Goal: Information Seeking & Learning: Check status

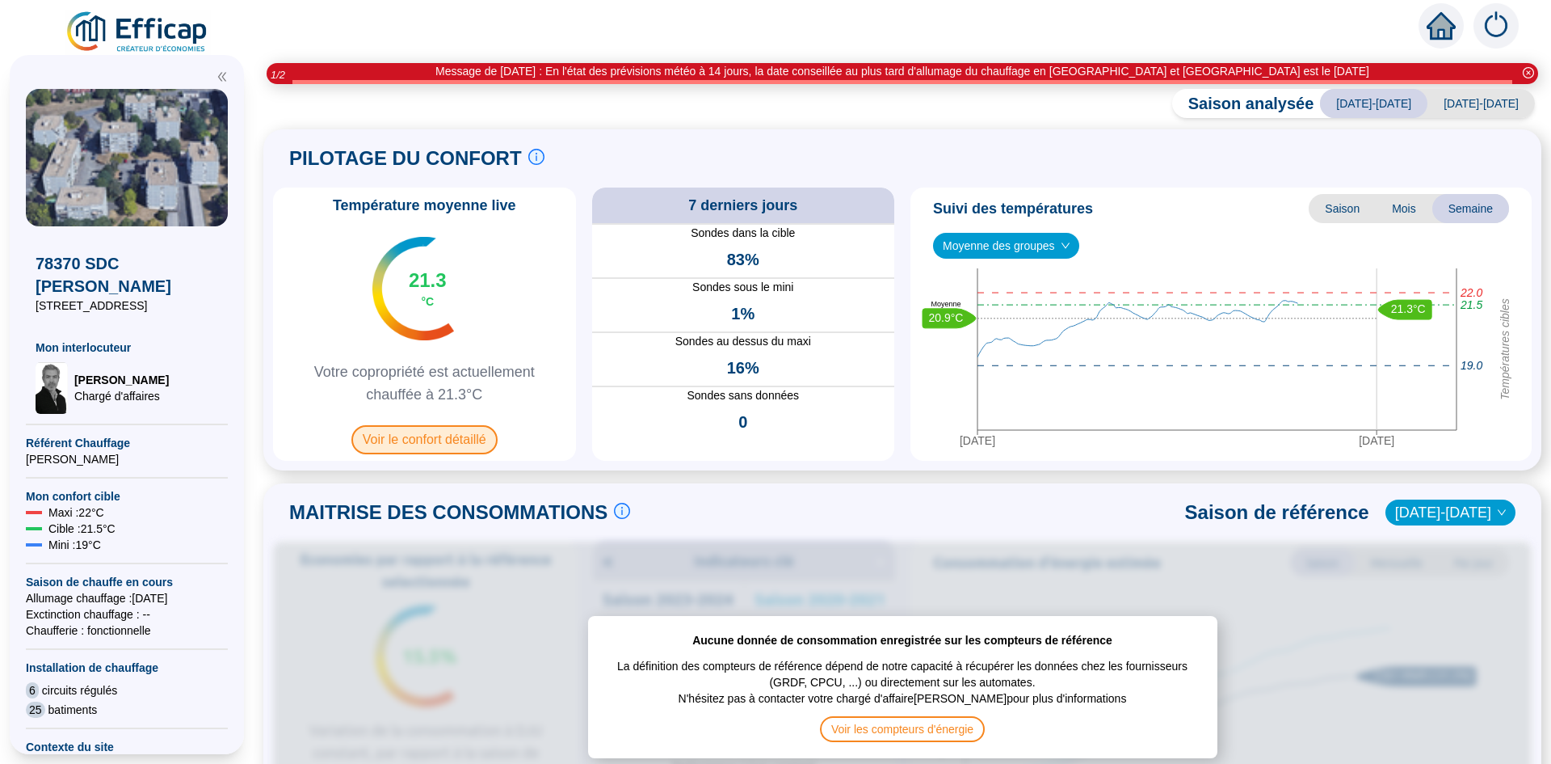
click at [465, 433] on span "Voir le confort détaillé" at bounding box center [424, 439] width 146 height 29
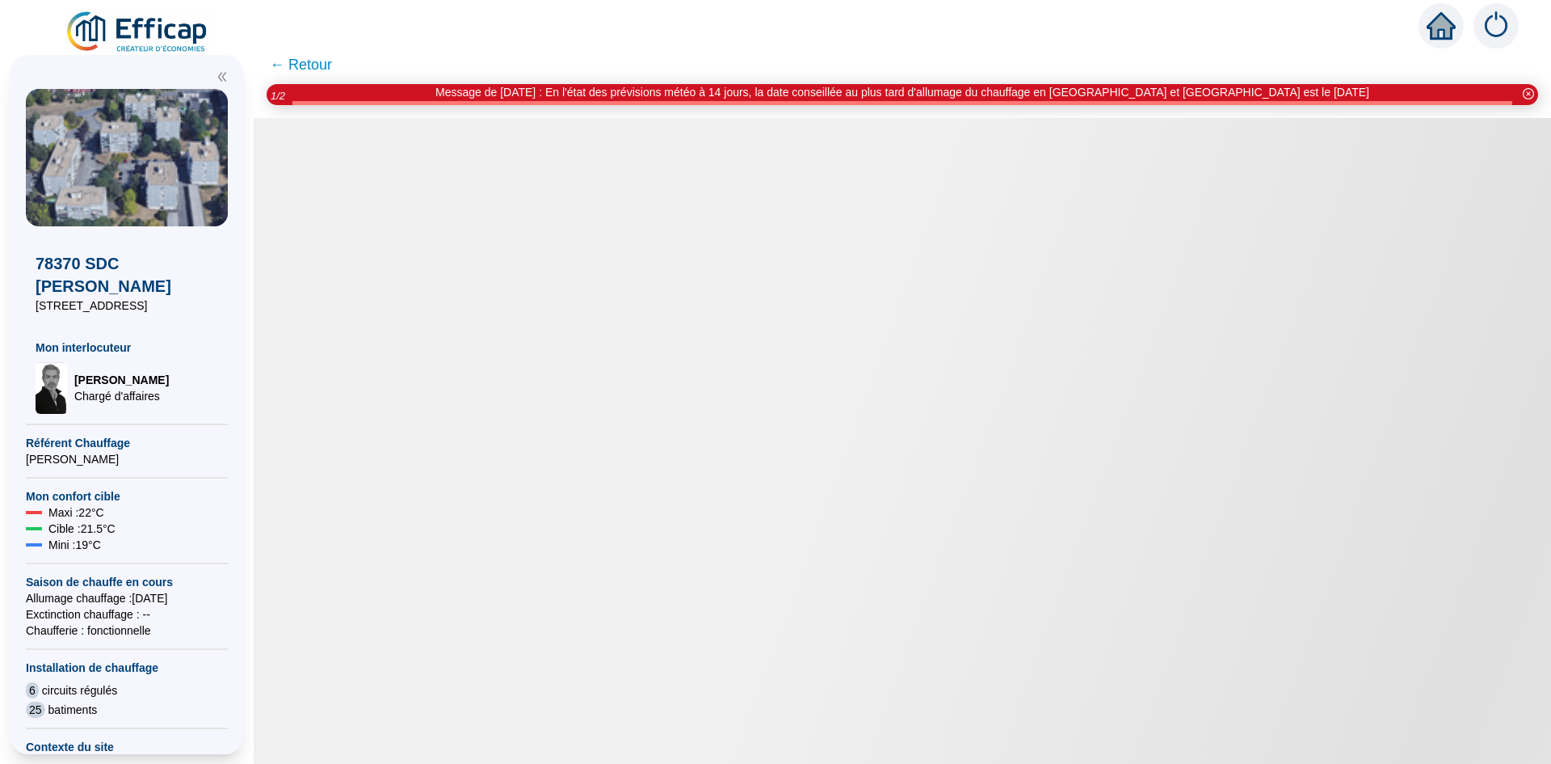
click at [1529, 95] on icon "close-circle" at bounding box center [1528, 93] width 11 height 11
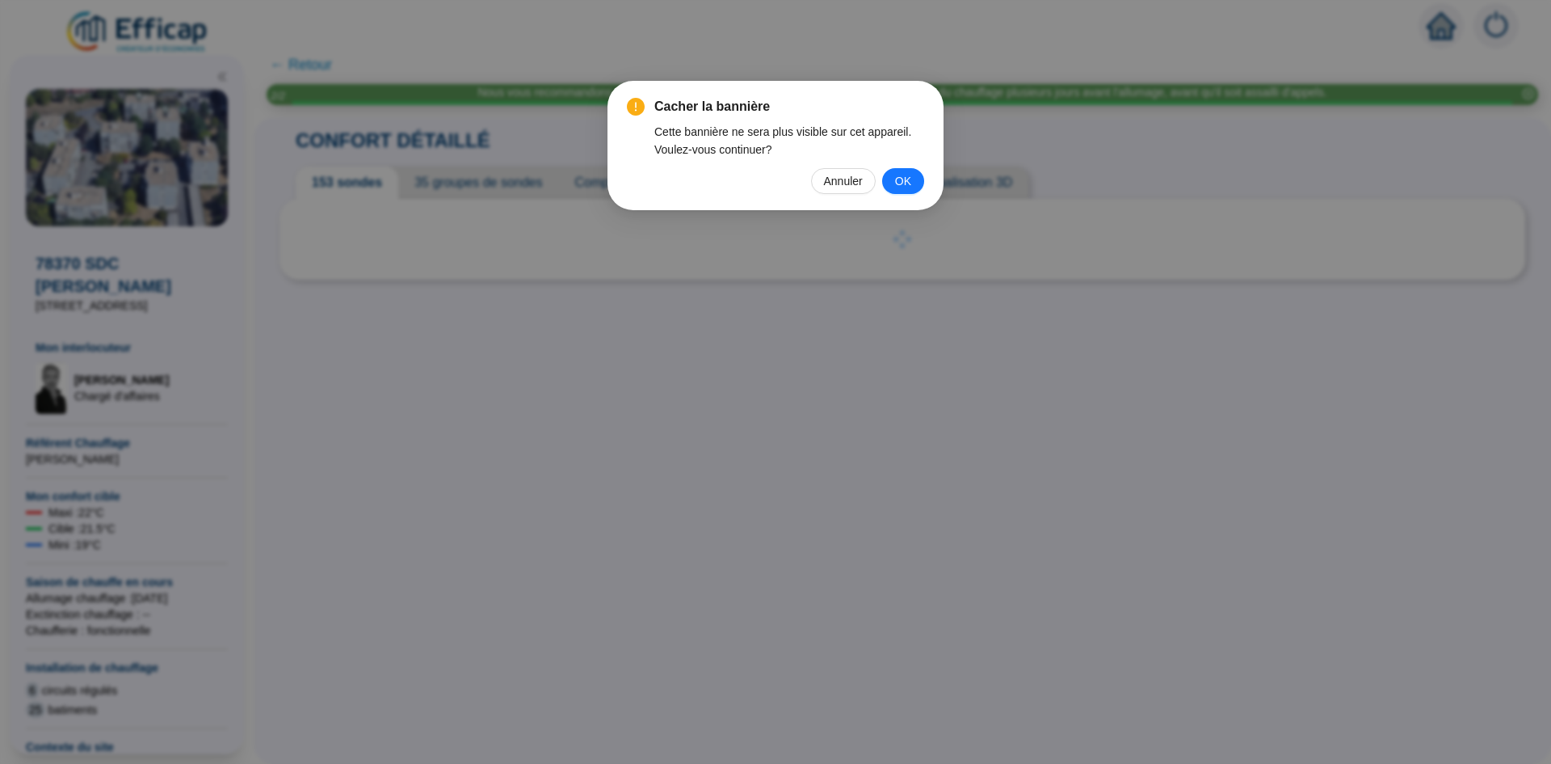
click at [902, 175] on span "OK" at bounding box center [903, 181] width 16 height 18
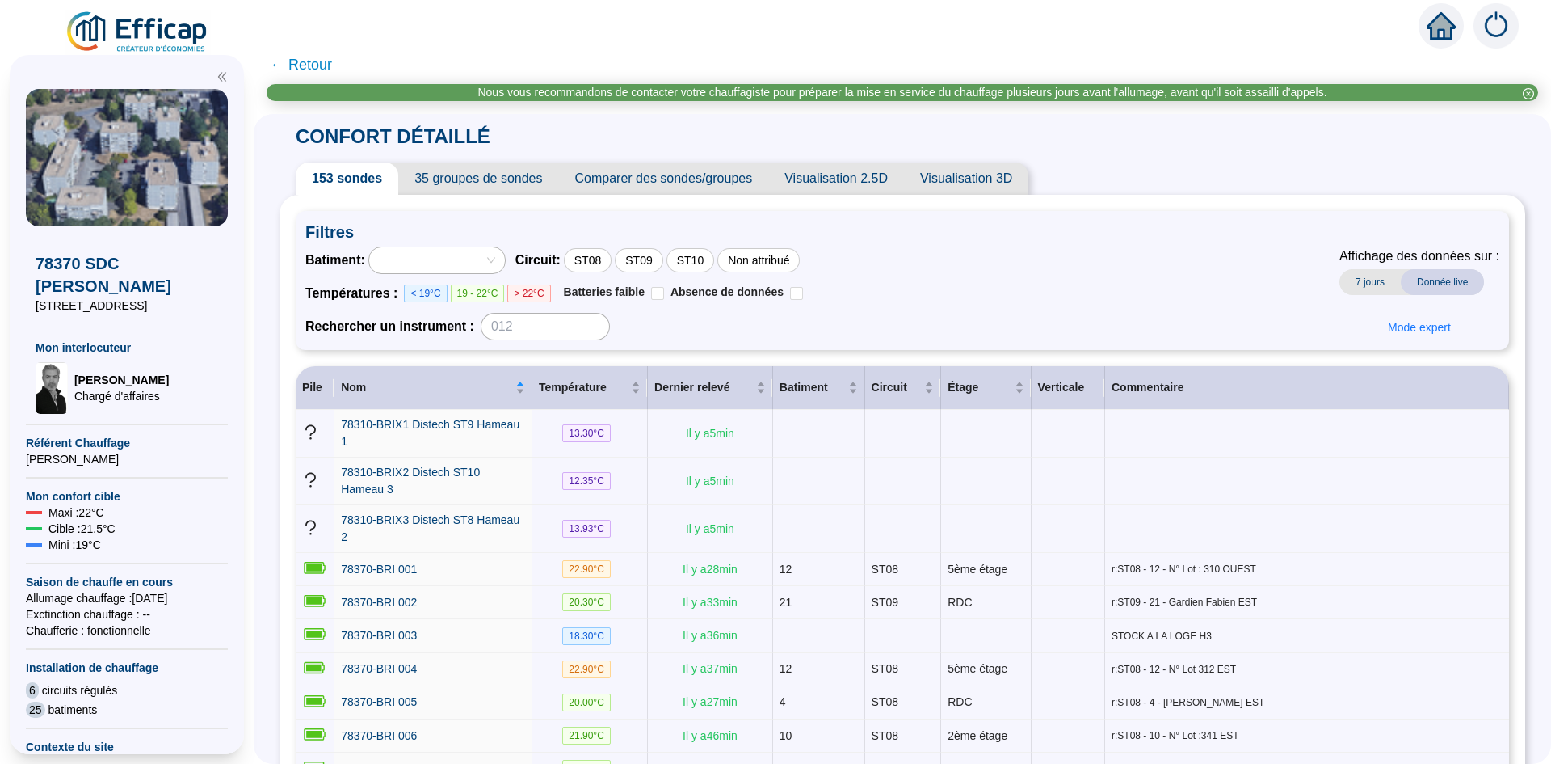
click at [483, 259] on div at bounding box center [428, 260] width 112 height 23
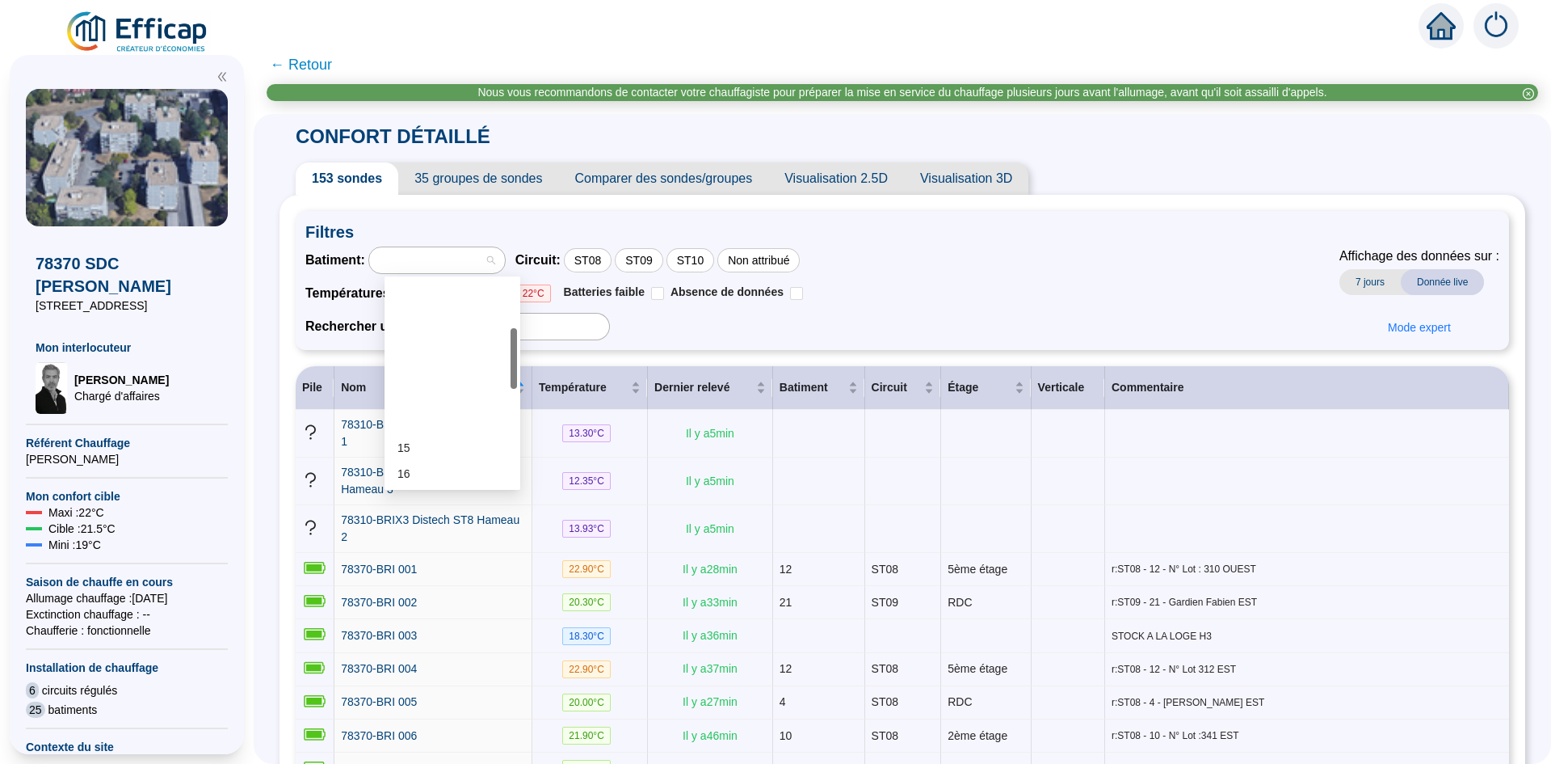
scroll to position [242, 0]
click at [427, 364] on div "21" at bounding box center [453, 360] width 110 height 17
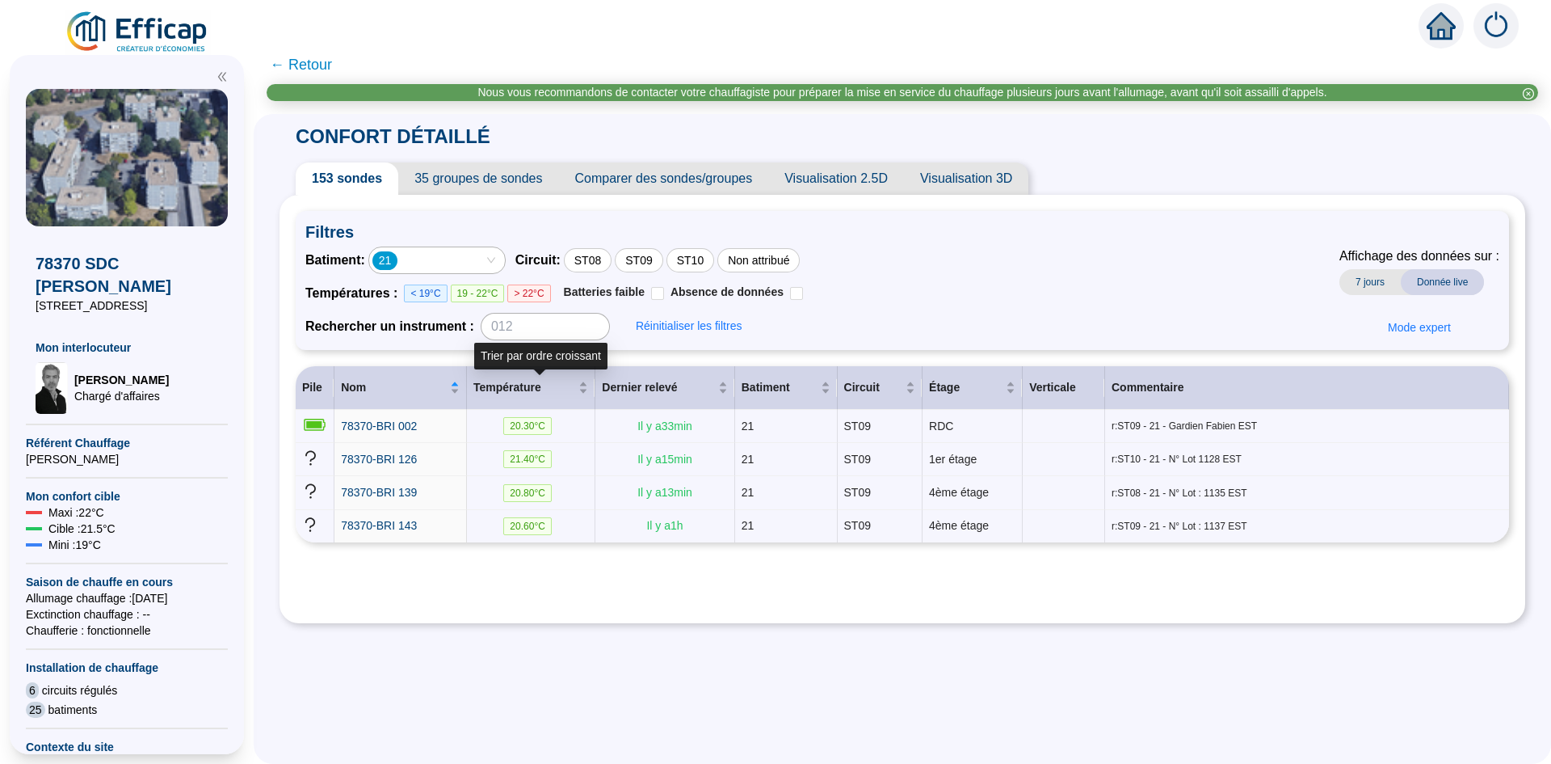
drag, startPoint x: 531, startPoint y: 408, endPoint x: 588, endPoint y: 612, distance: 211.5
click at [588, 612] on div "Filtres Batiment : 21 Circuit : ST08 ST09 ST10 Non attribué Températures : < 19…" at bounding box center [903, 409] width 1246 height 428
click at [417, 427] on span "78370-BRI 002" at bounding box center [379, 425] width 76 height 13
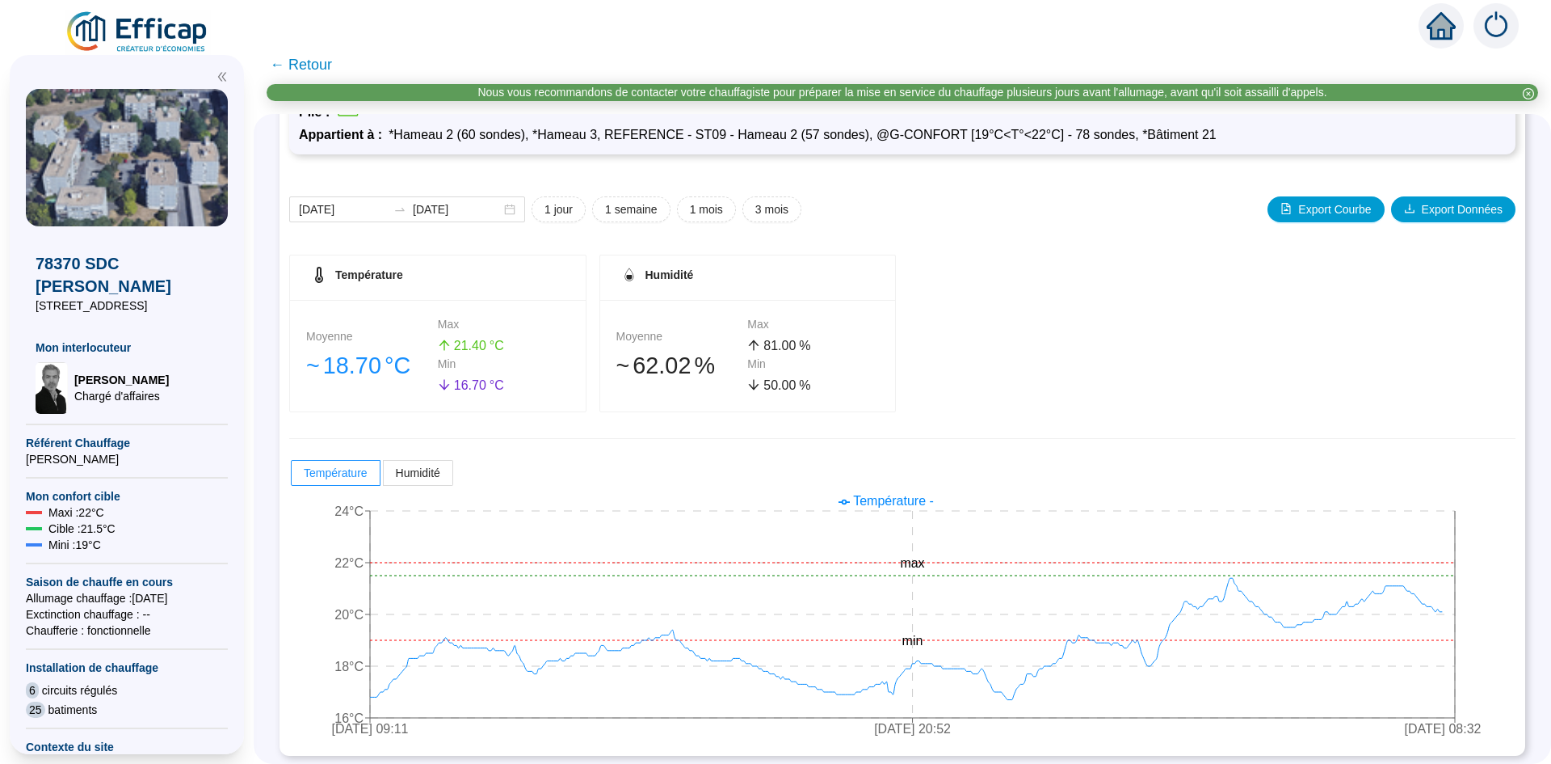
scroll to position [129, 0]
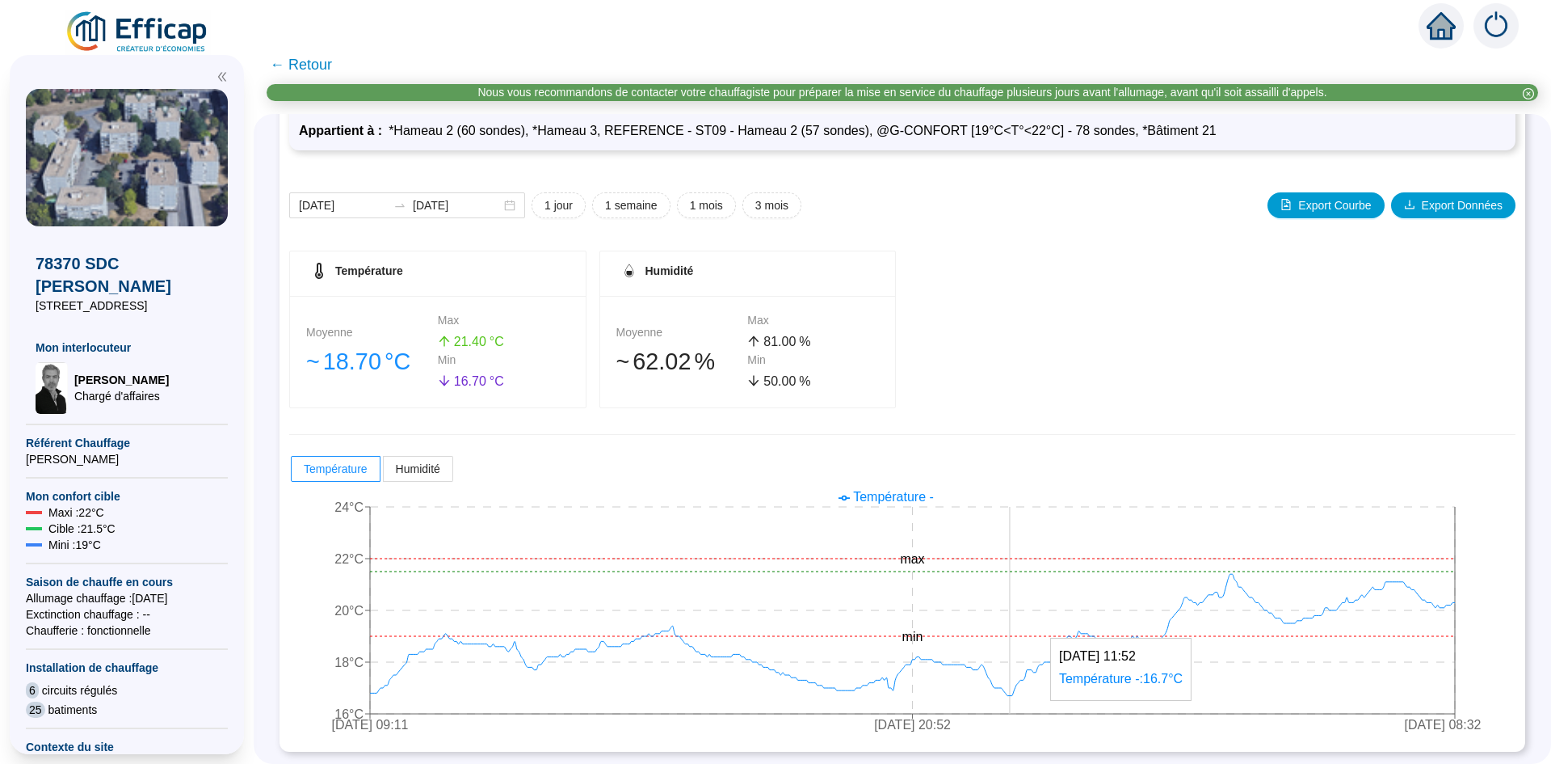
click at [1022, 596] on icon "[DATE] 09:11 [DATE] 20:52 [DATE] 08:32 16°C 18°C 20°C 22°C 24°C min max" at bounding box center [890, 612] width 1202 height 259
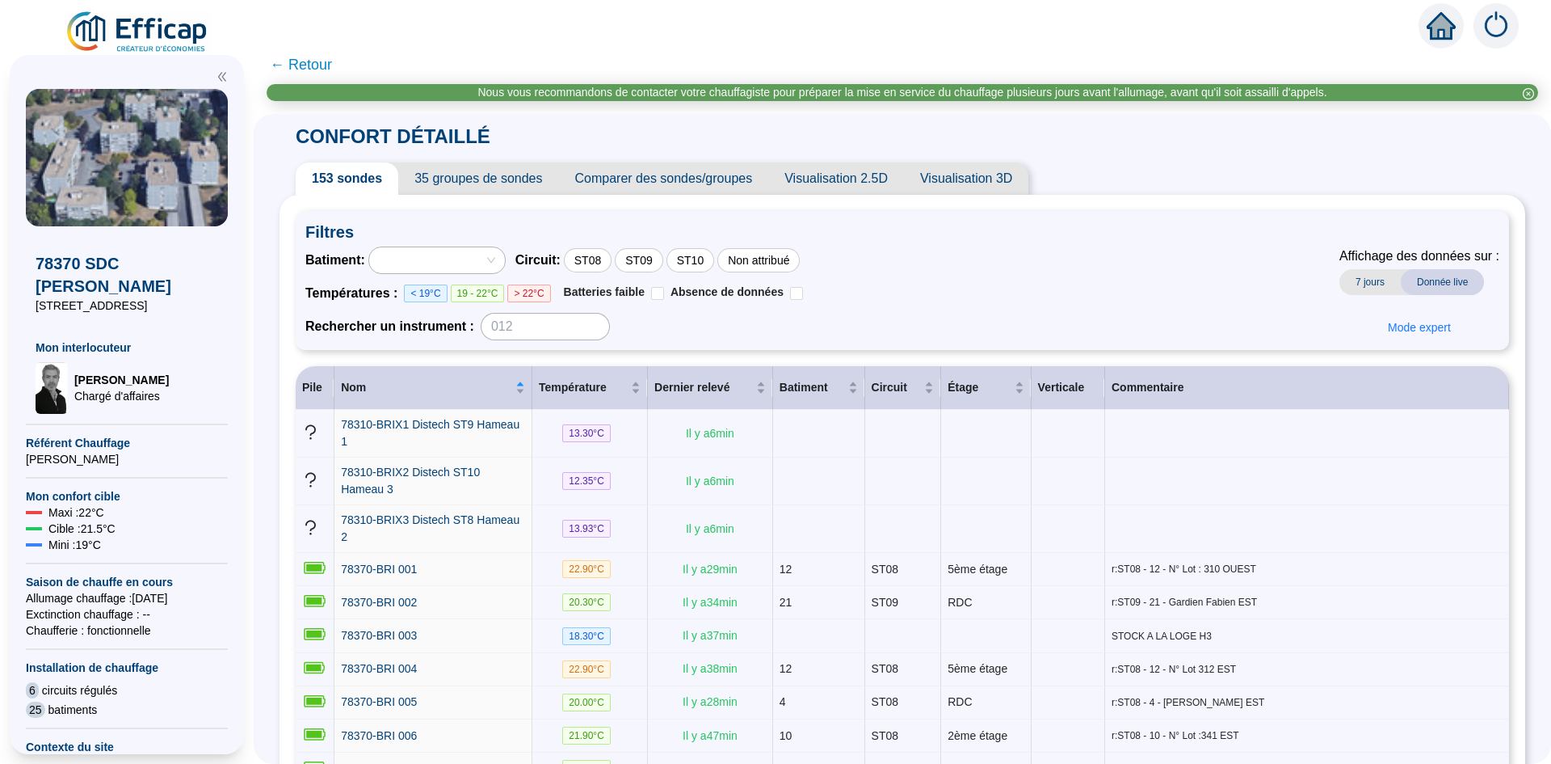
click at [485, 265] on div at bounding box center [428, 260] width 112 height 23
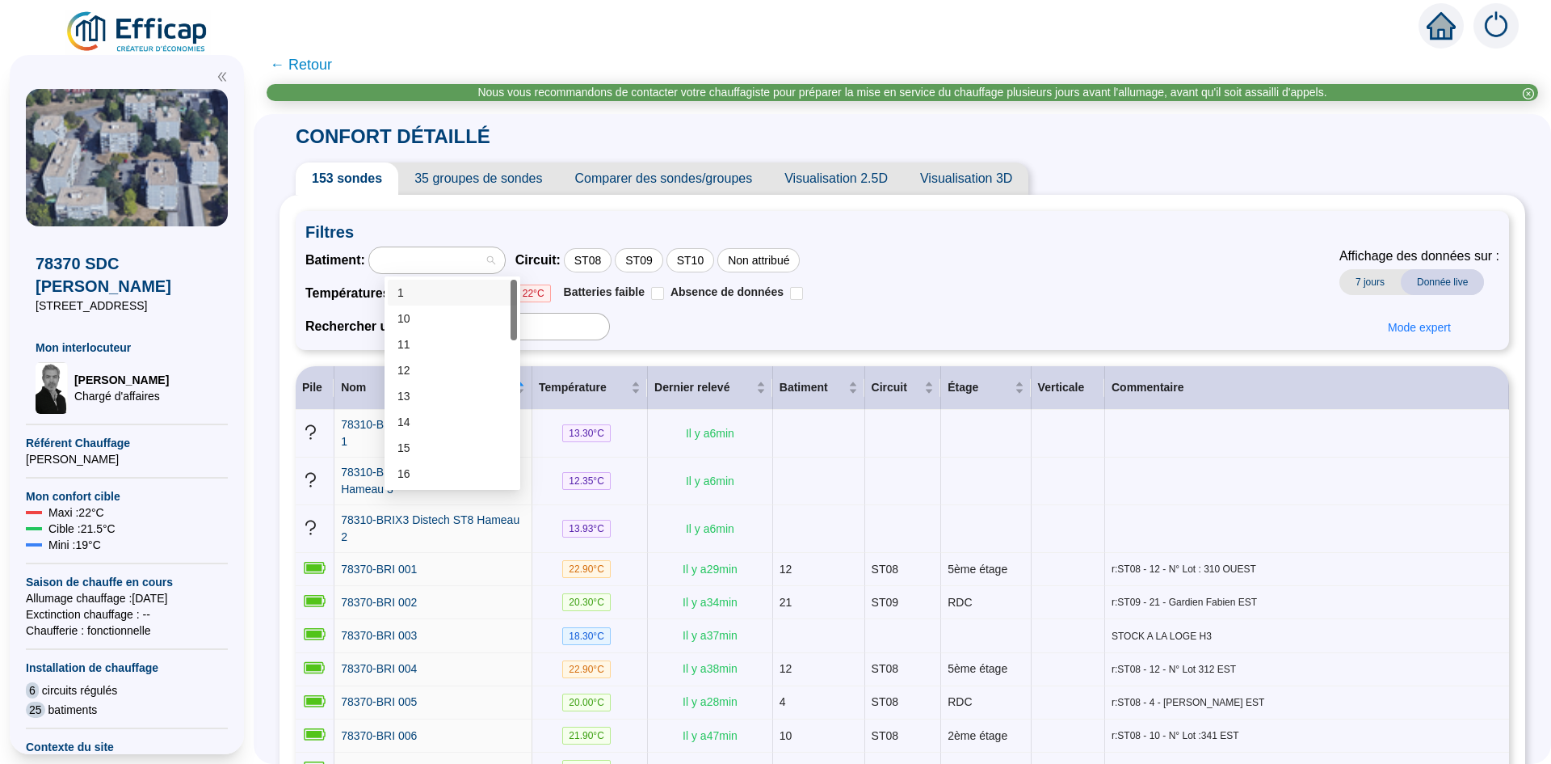
click at [406, 294] on div "1" at bounding box center [453, 292] width 110 height 17
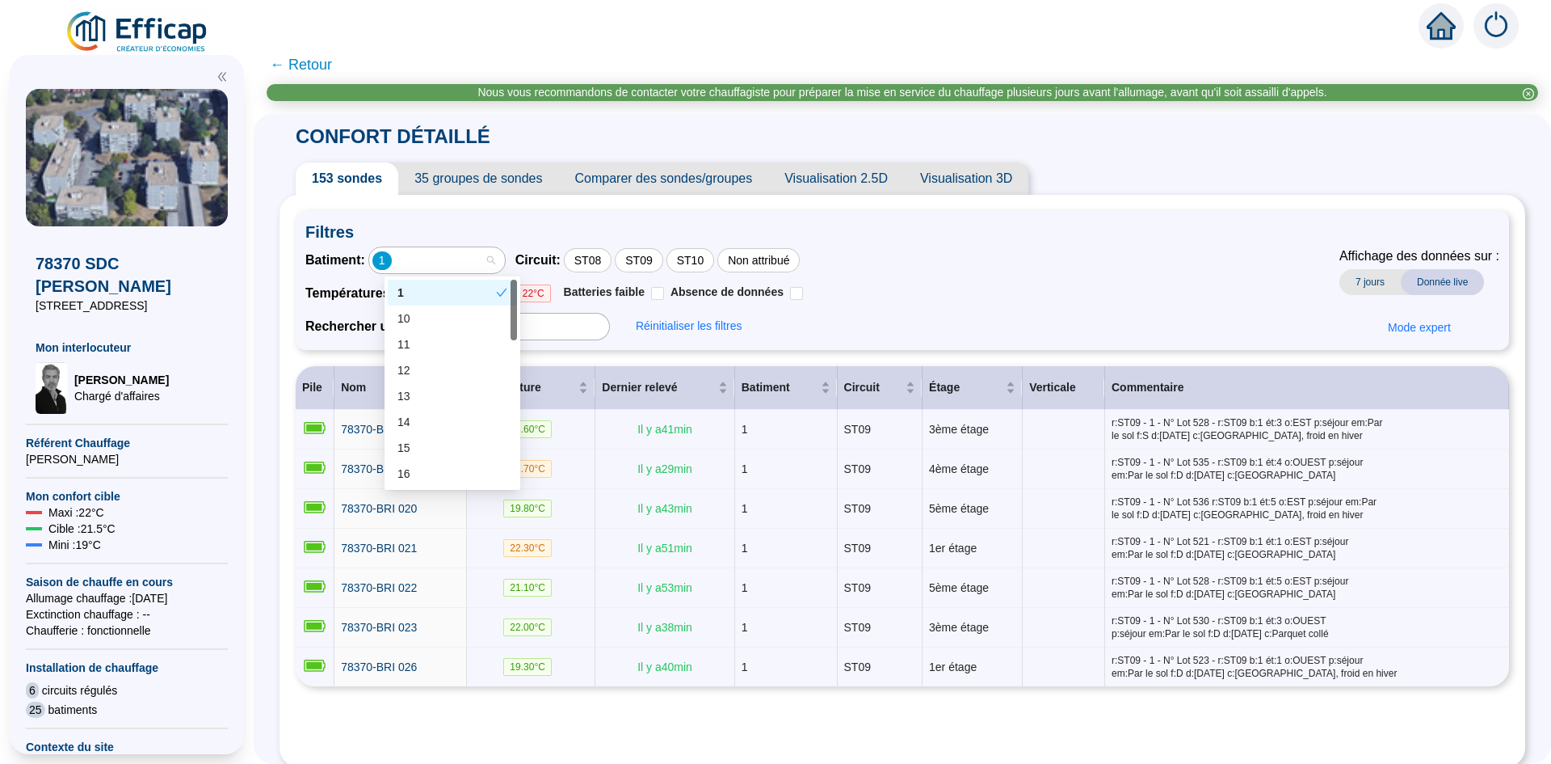
click at [418, 260] on div "1" at bounding box center [428, 260] width 112 height 23
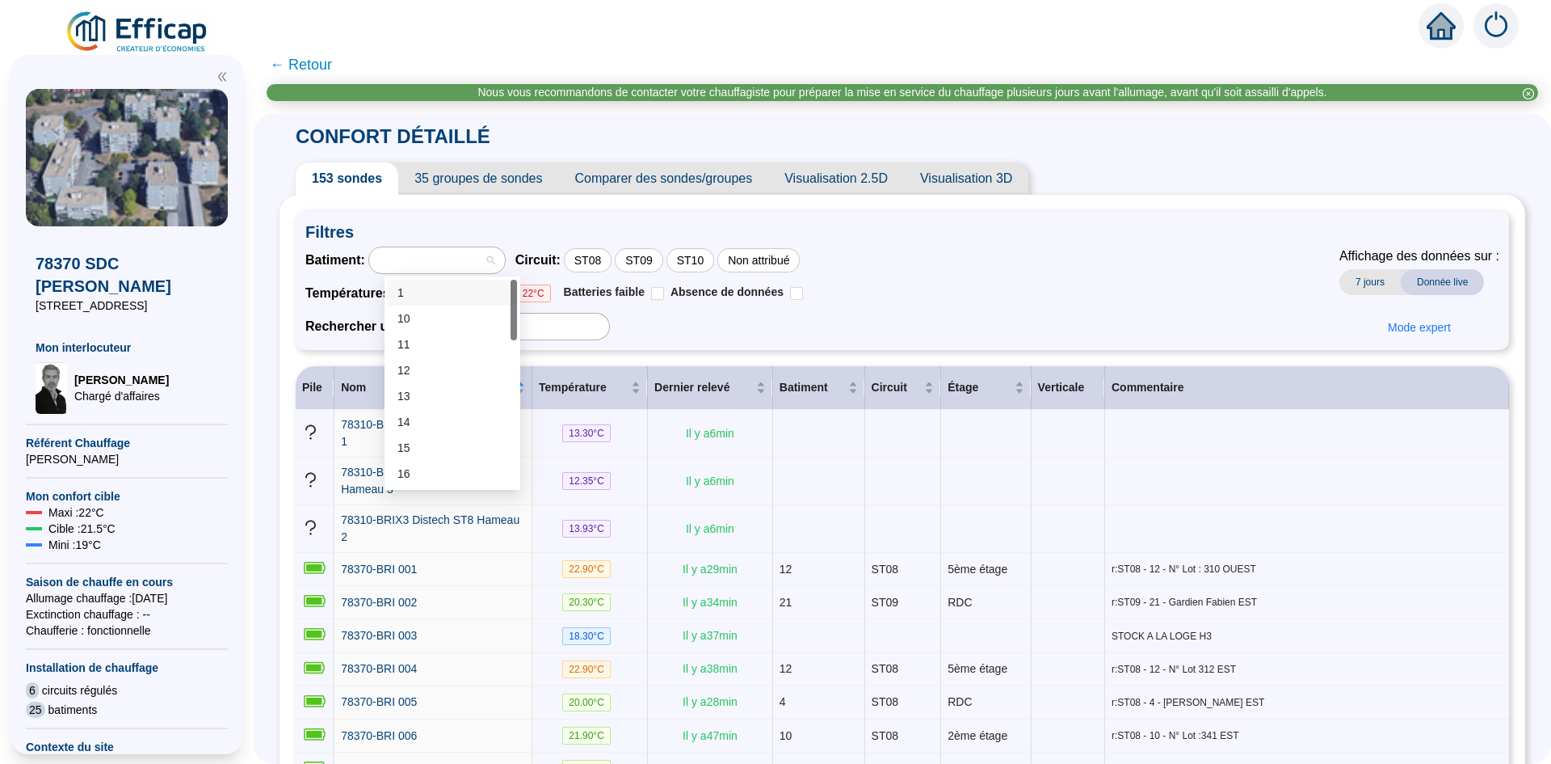
click at [505, 258] on div at bounding box center [437, 260] width 136 height 26
click at [461, 407] on div "3" at bounding box center [453, 409] width 110 height 17
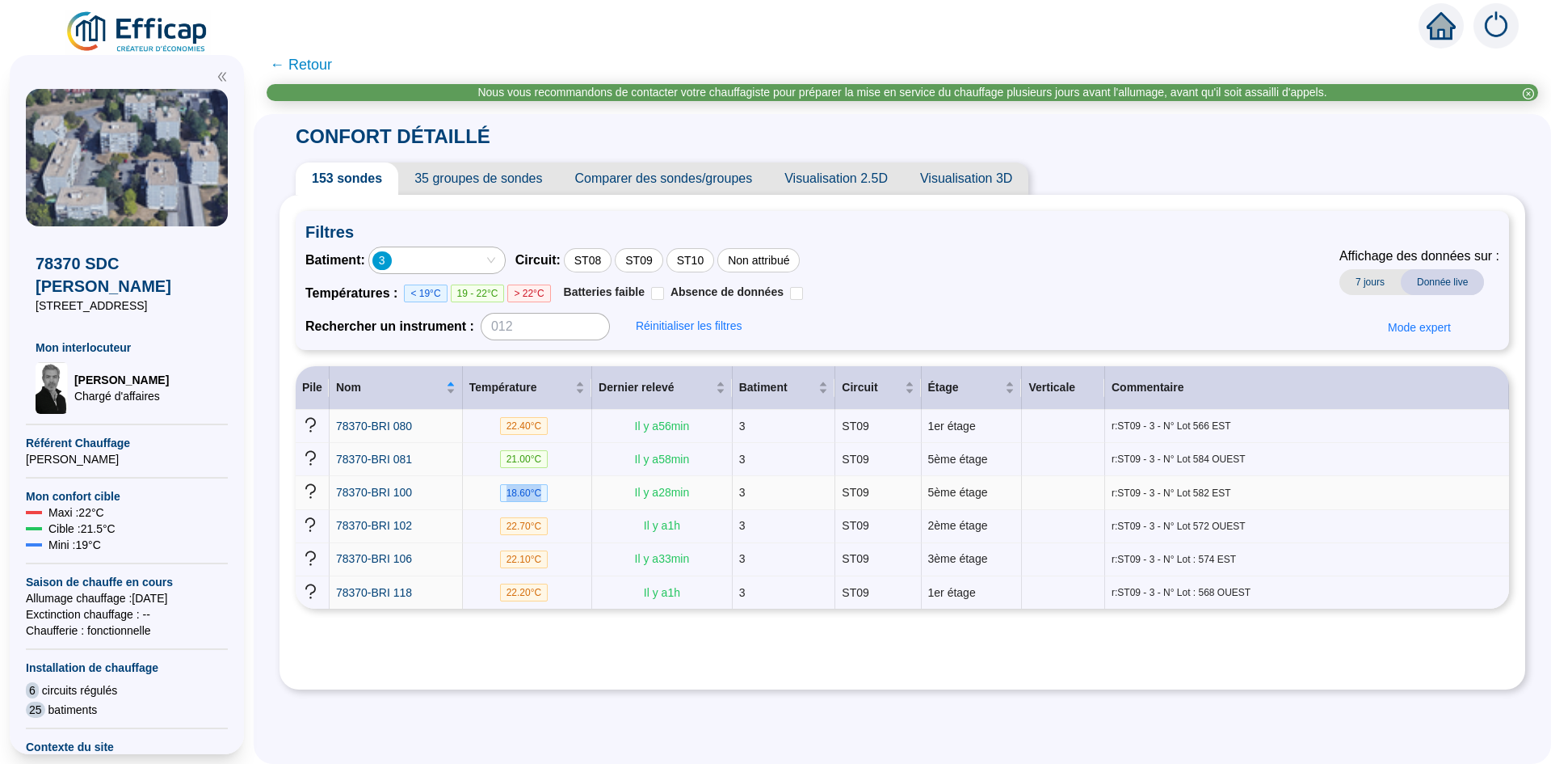
drag, startPoint x: 560, startPoint y: 494, endPoint x: 509, endPoint y: 491, distance: 51.0
click at [509, 491] on td "18.60 °C" at bounding box center [527, 492] width 129 height 33
click at [632, 622] on div "Filtres Batiment : 3 Circuit : ST08 ST09 ST10 Non attribué Températures : < 19°…" at bounding box center [903, 442] width 1214 height 462
click at [457, 259] on div "3" at bounding box center [428, 260] width 112 height 23
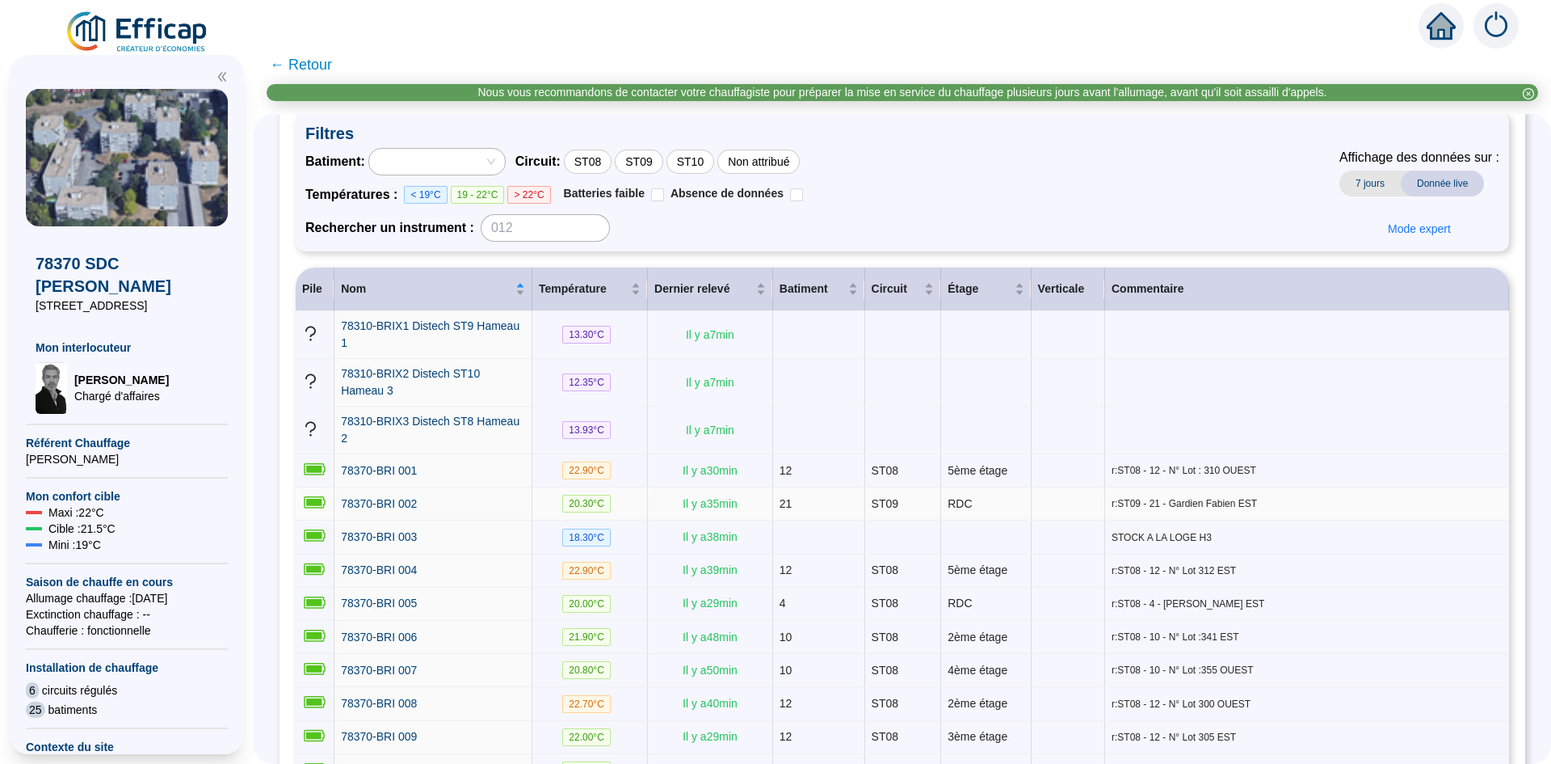
scroll to position [0, 0]
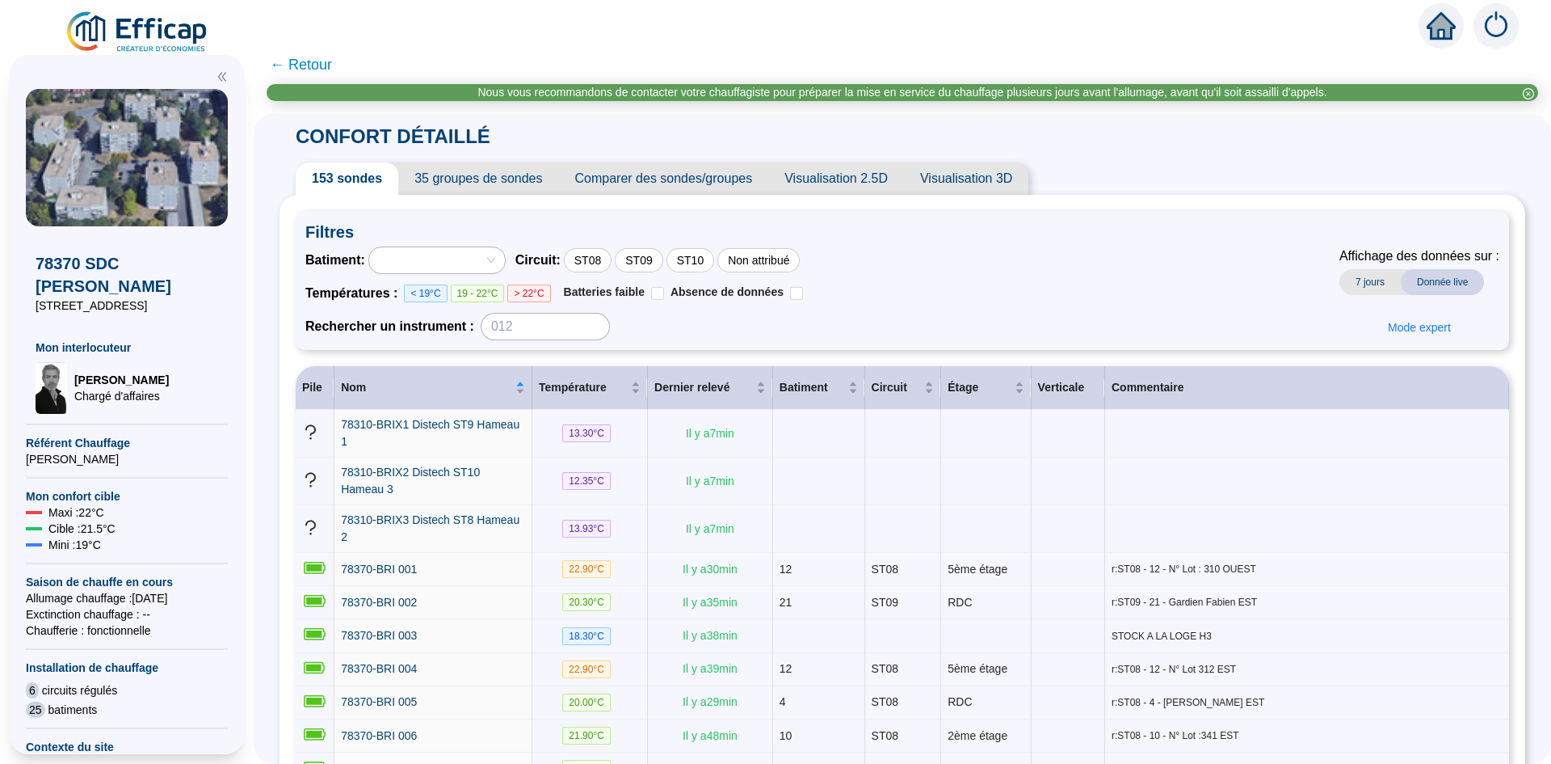
click at [428, 297] on span "< 19°C" at bounding box center [425, 293] width 43 height 18
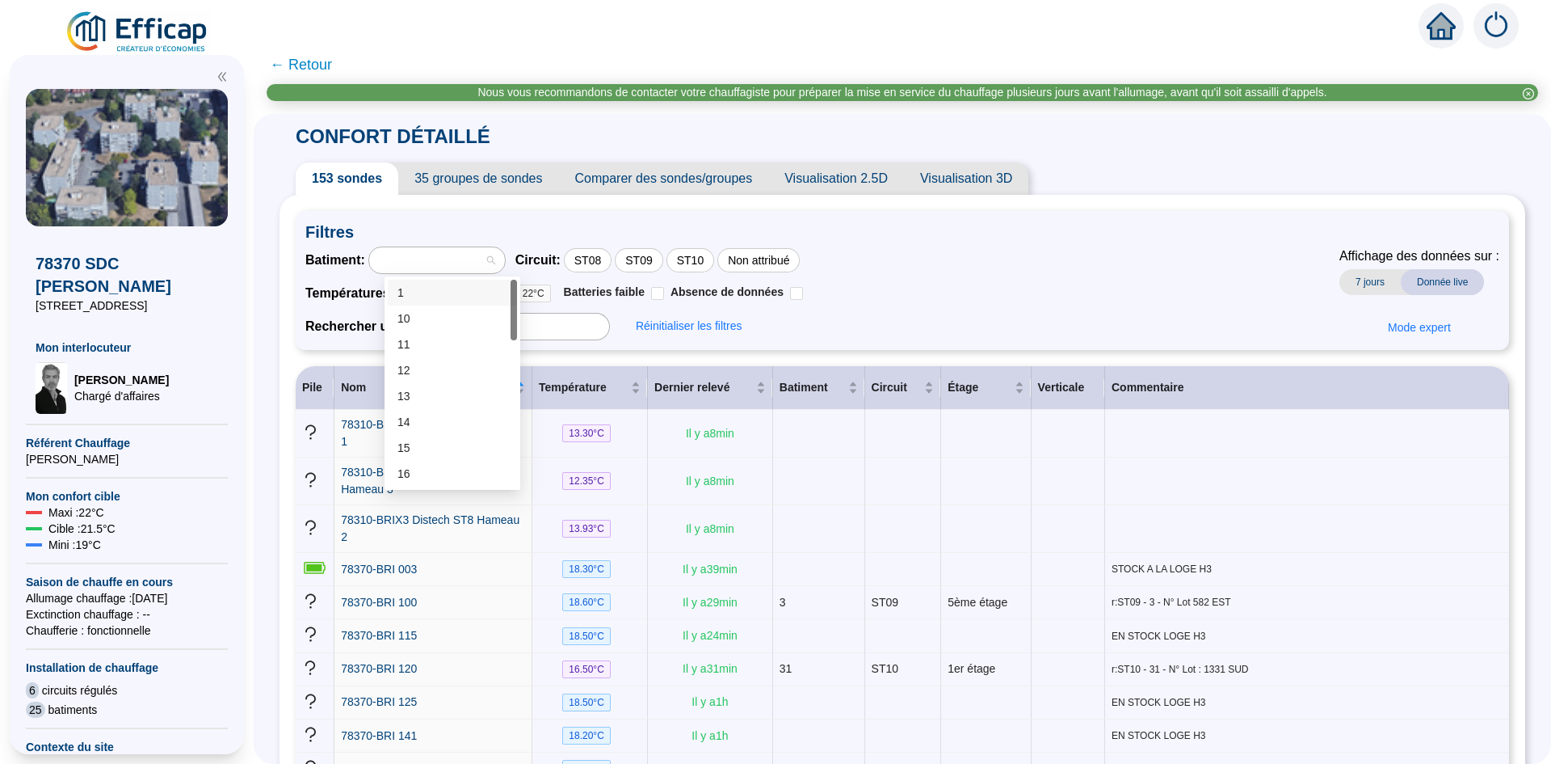
click at [505, 263] on div at bounding box center [437, 260] width 136 height 26
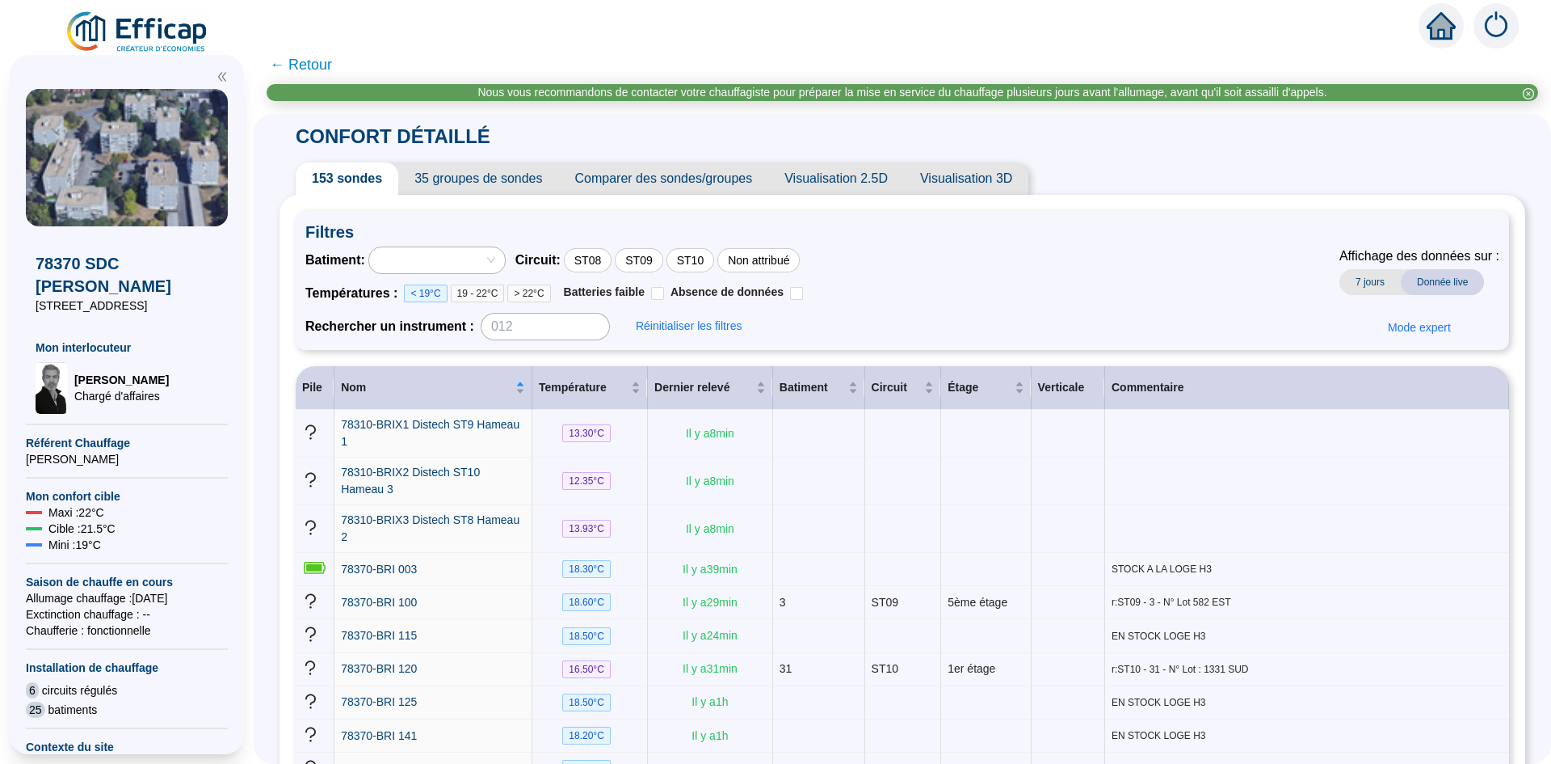
drag, startPoint x: 839, startPoint y: 305, endPoint x: 824, endPoint y: 301, distance: 15.7
click at [839, 304] on div "Batiment : Circuit : ST08 ST09 ST10 Non attribué Températures : < 19°C 19 - 22°…" at bounding box center [902, 293] width 1194 height 94
click at [505, 263] on div at bounding box center [437, 260] width 136 height 26
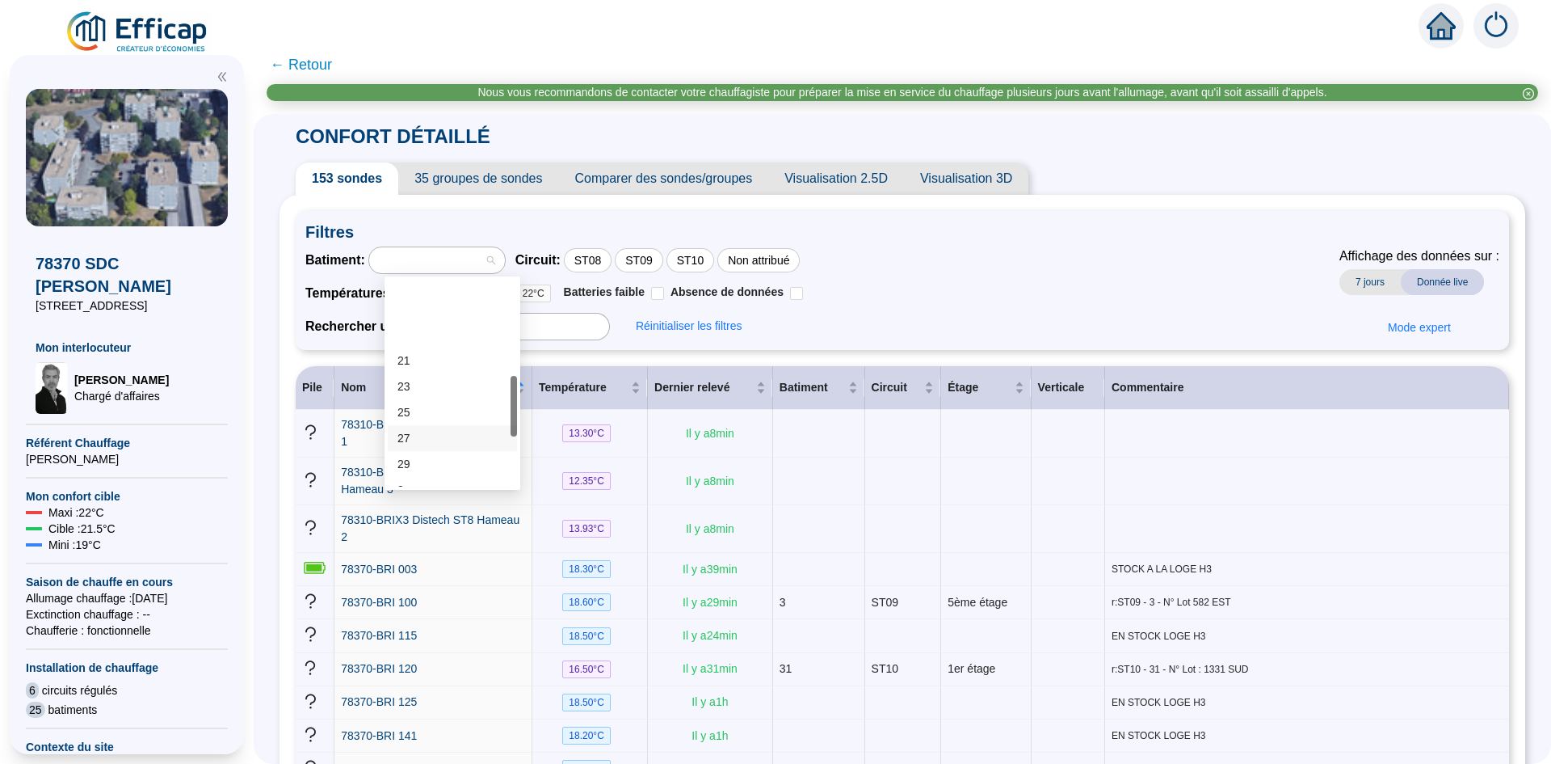
scroll to position [323, 0]
click at [465, 357] on div "27" at bounding box center [453, 357] width 110 height 17
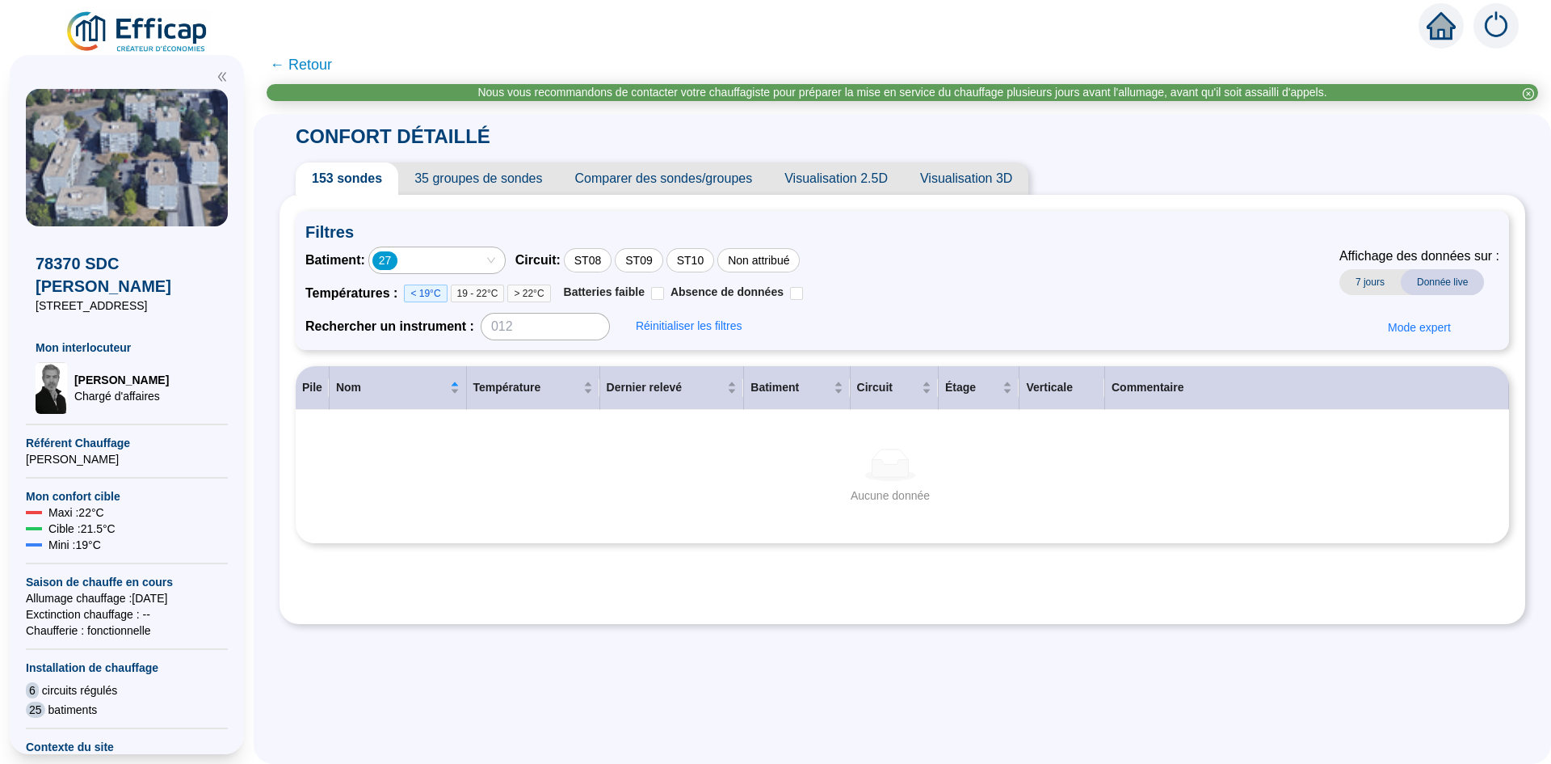
click at [431, 288] on span "< 19°C" at bounding box center [425, 293] width 43 height 18
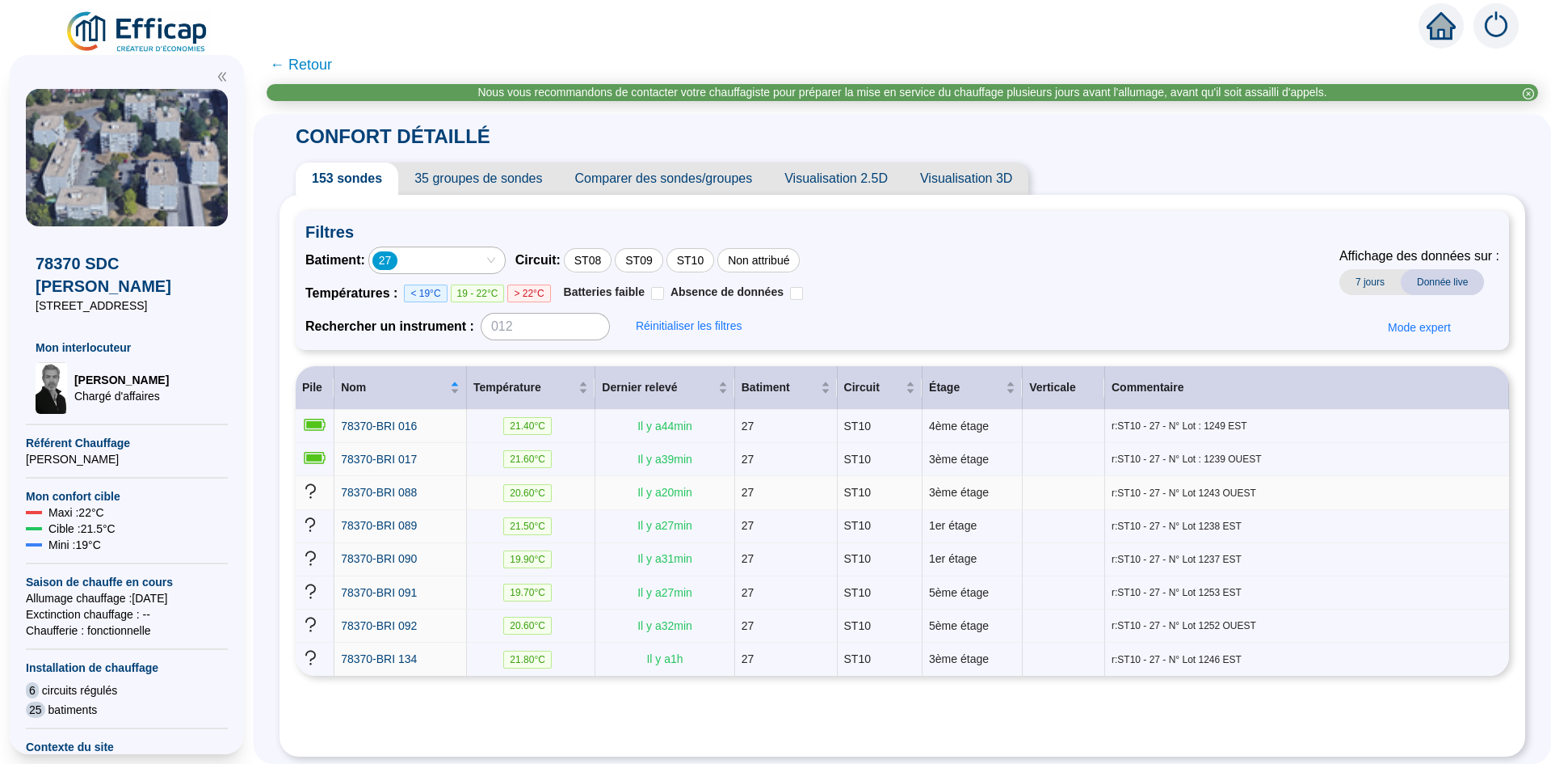
scroll to position [8, 0]
